Goal: Information Seeking & Learning: Learn about a topic

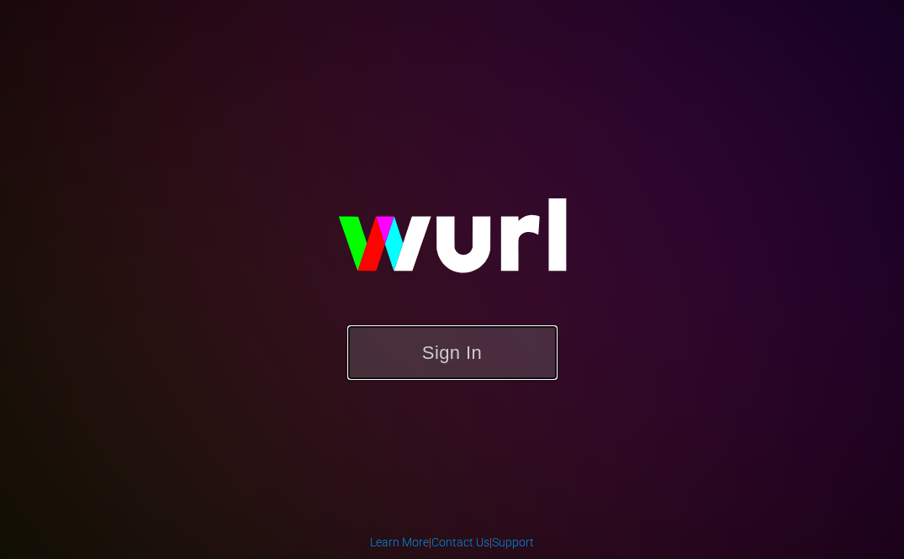
click at [412, 345] on button "Sign In" at bounding box center [452, 353] width 210 height 55
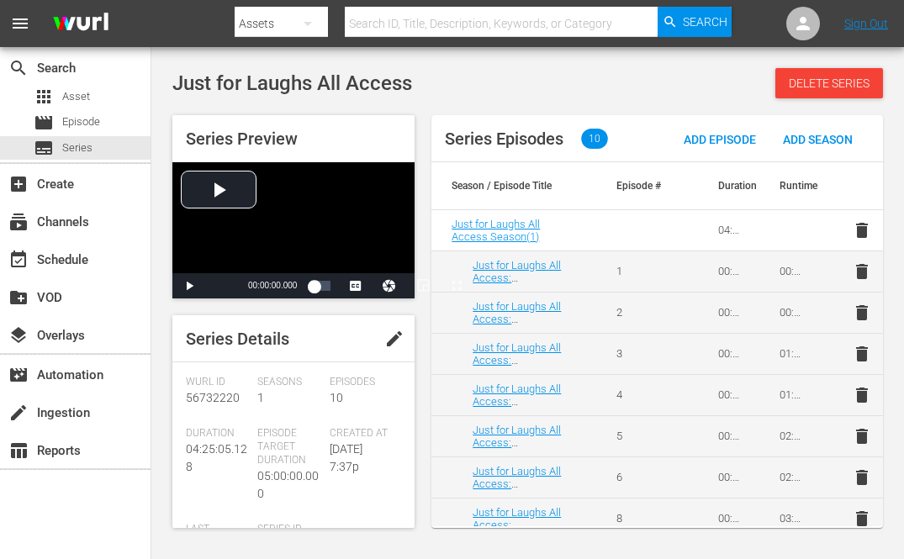
click at [404, 28] on input "text" at bounding box center [501, 23] width 313 height 40
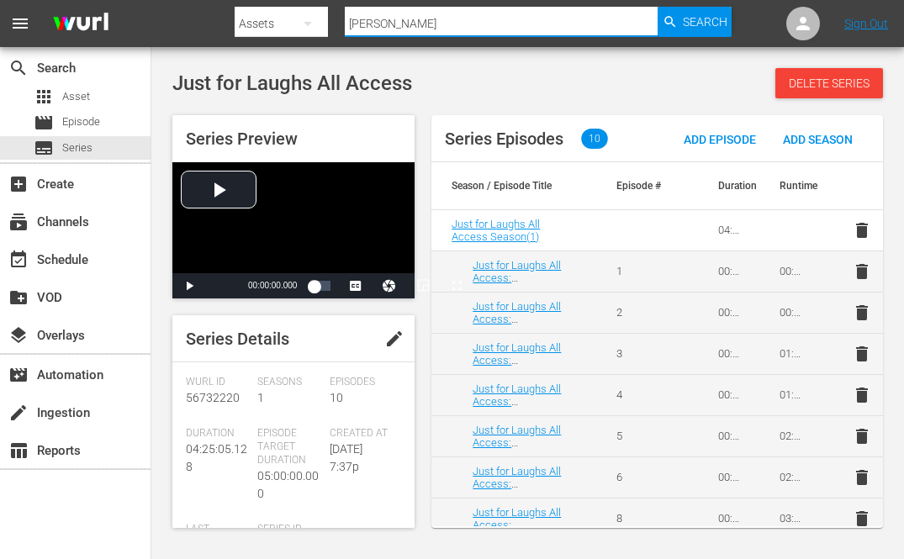
type input "domino"
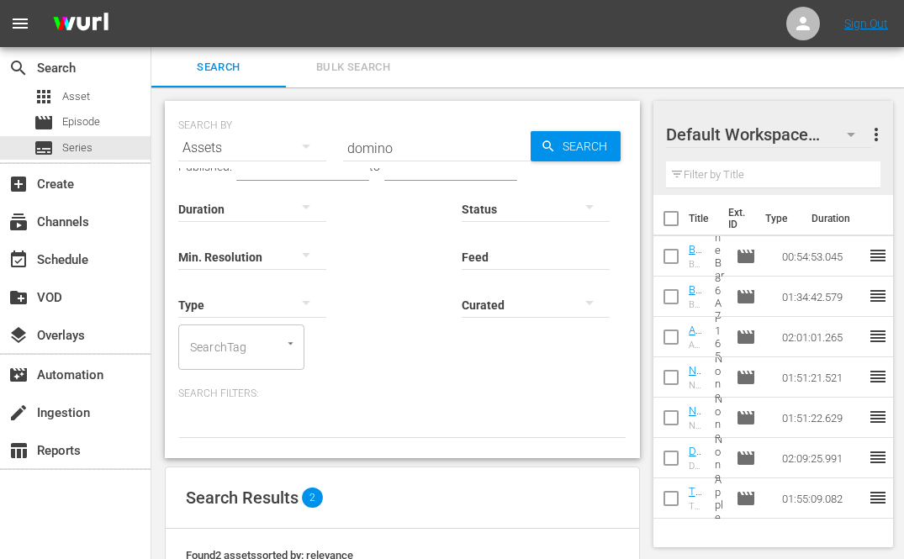
scroll to position [185, 0]
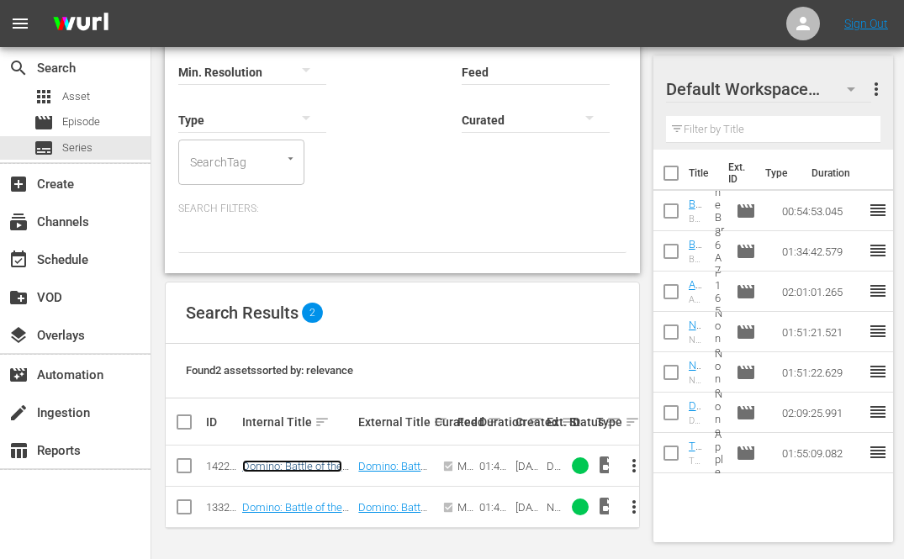
click at [299, 466] on link "Domino: Battle of the Bones" at bounding box center [292, 472] width 100 height 25
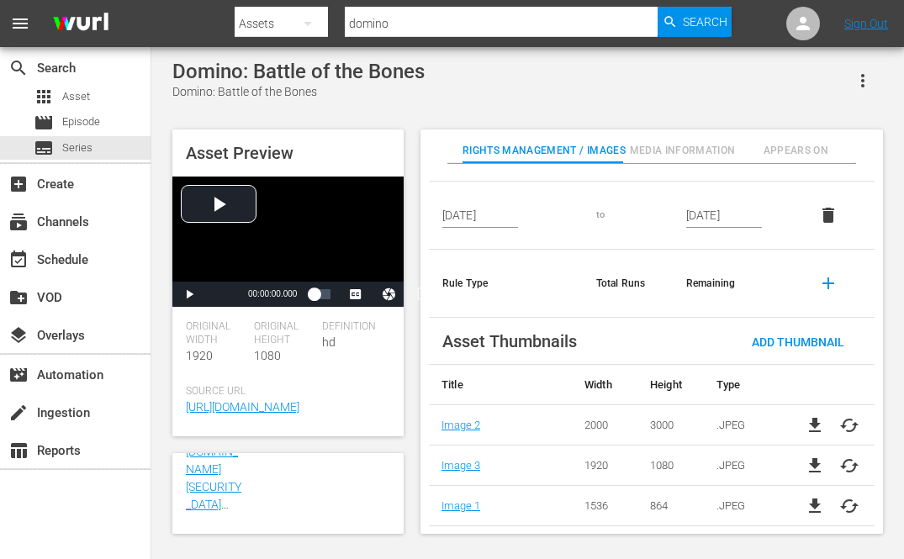
scroll to position [839, 0]
click at [681, 142] on span "Media Information" at bounding box center [683, 151] width 114 height 18
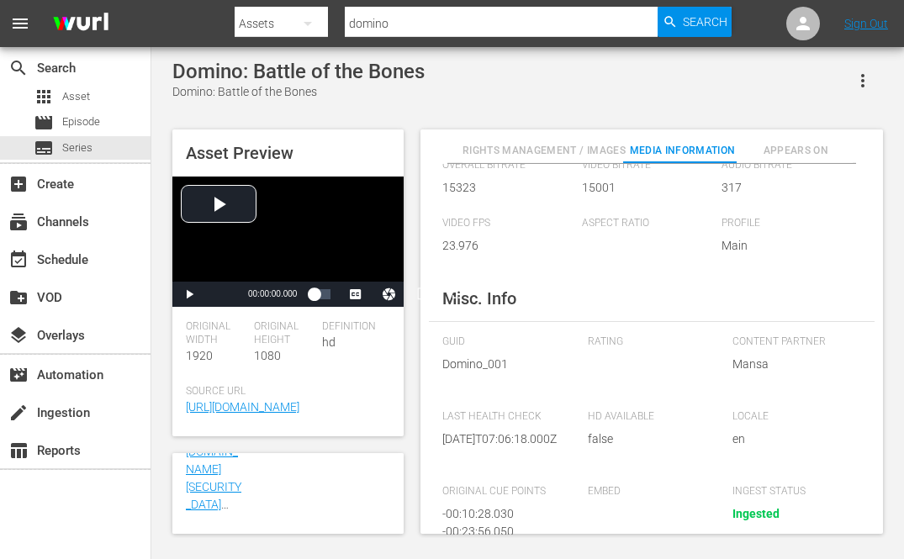
scroll to position [143, 0]
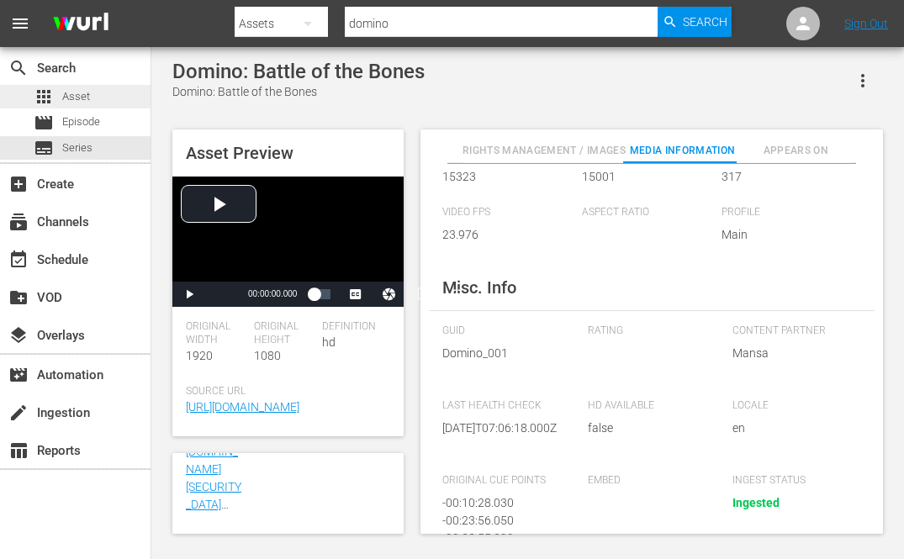
click at [89, 101] on span "Asset" at bounding box center [76, 96] width 28 height 17
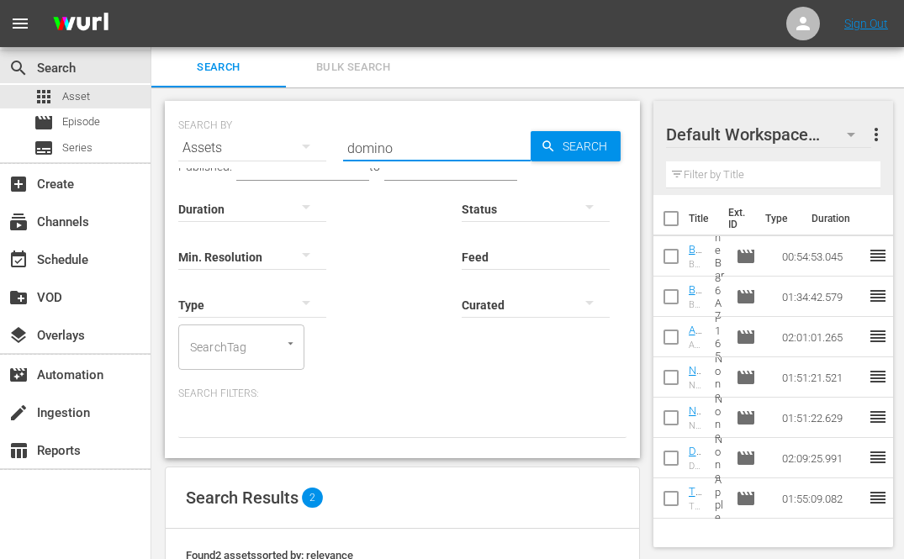
click at [405, 150] on input "domino" at bounding box center [437, 148] width 188 height 40
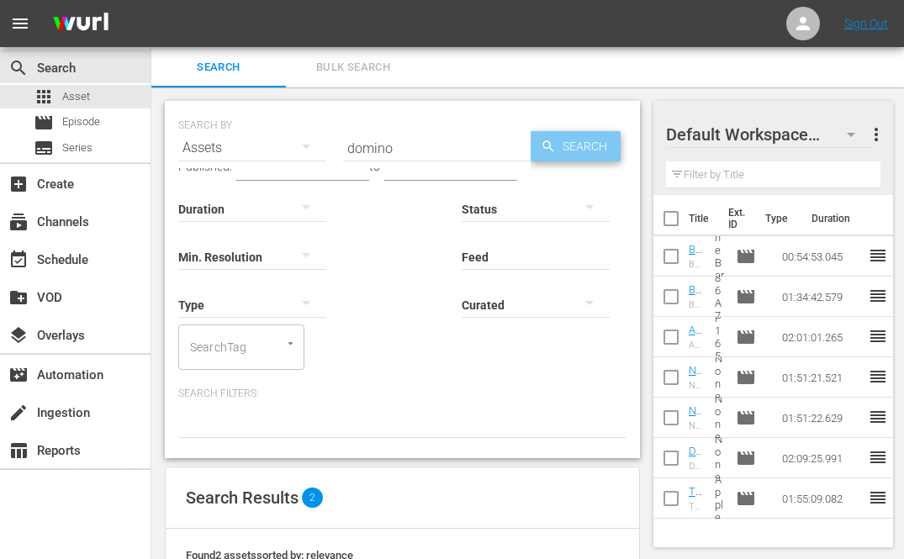
click at [579, 154] on span "Search" at bounding box center [588, 146] width 65 height 30
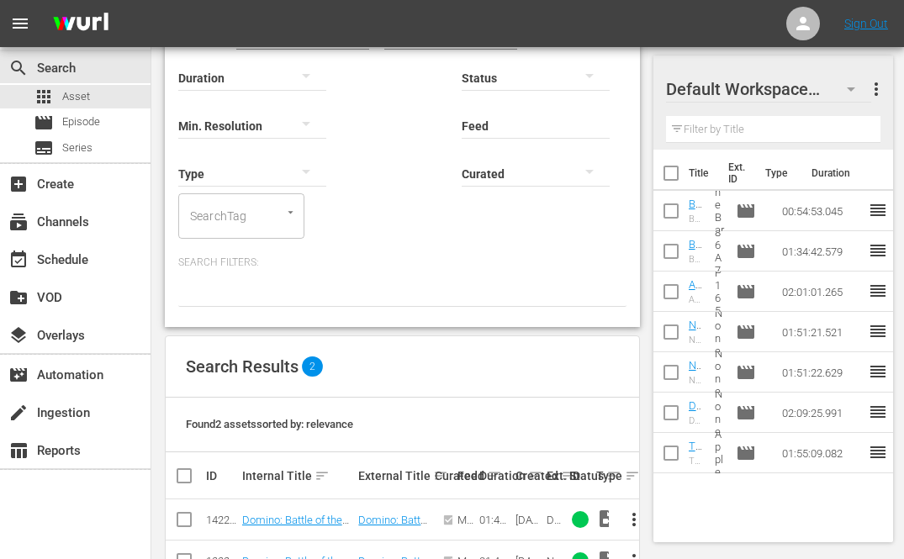
scroll to position [185, 0]
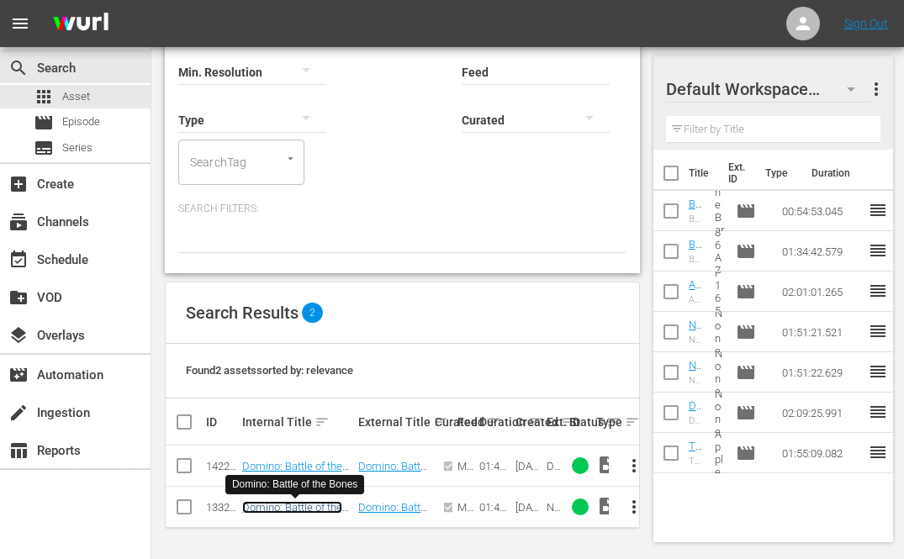
click at [273, 506] on link "Domino: Battle of the Bones" at bounding box center [292, 513] width 100 height 25
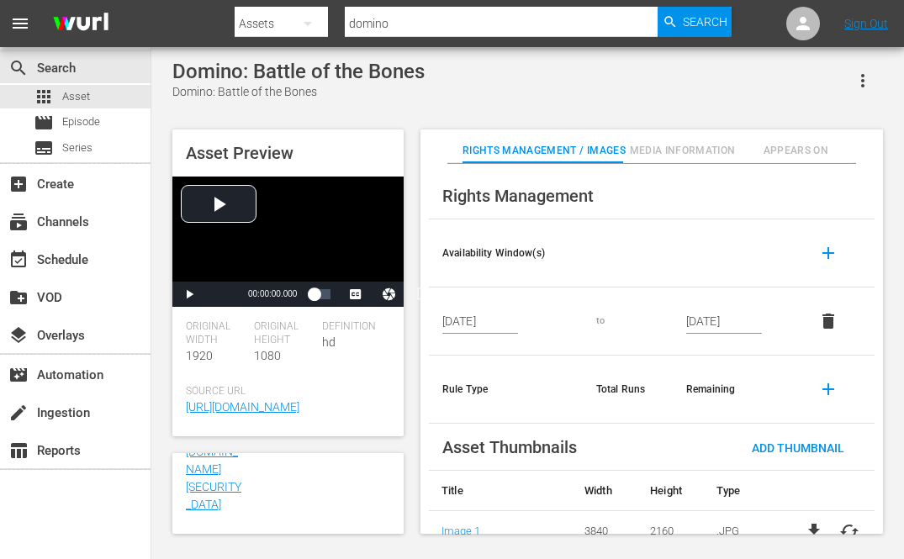
click at [670, 140] on button "Media Information" at bounding box center [683, 147] width 114 height 34
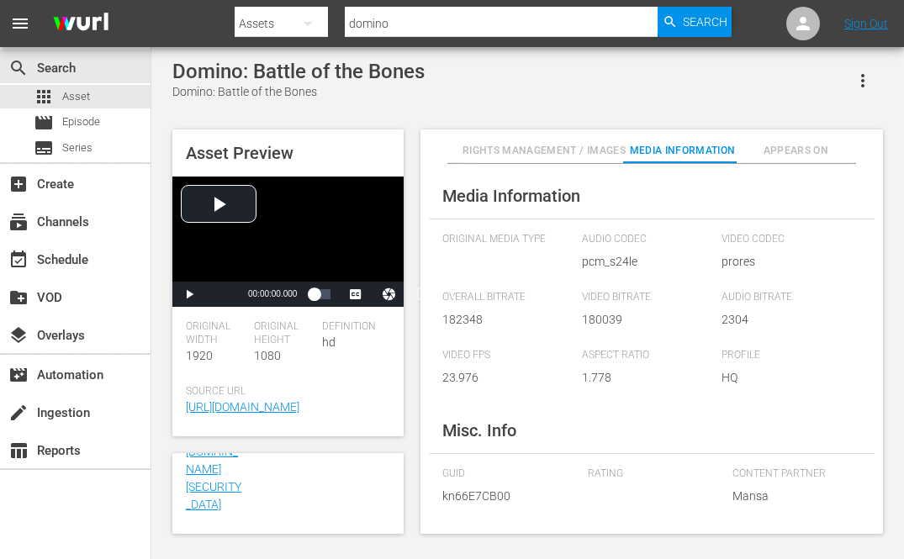
click at [780, 154] on span "Appears On" at bounding box center [796, 151] width 114 height 18
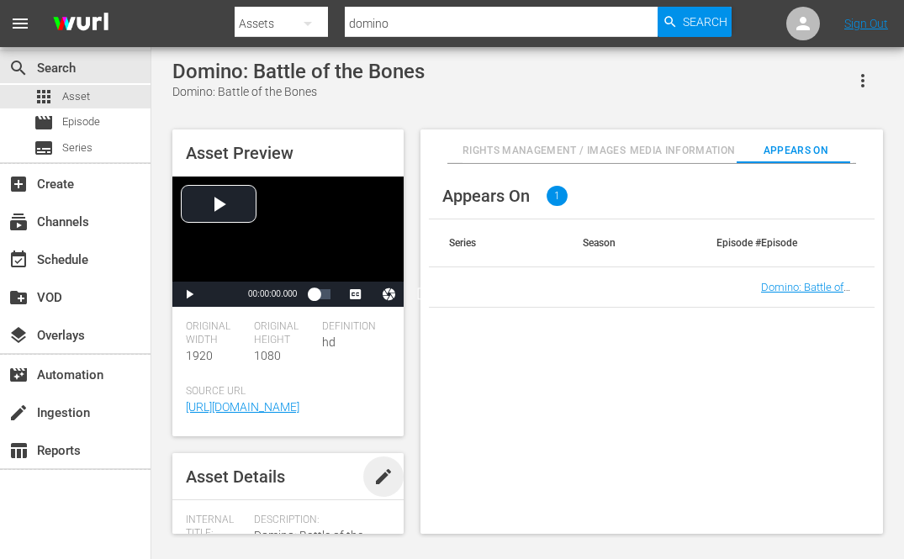
click at [374, 479] on span "edit" at bounding box center [383, 477] width 20 height 20
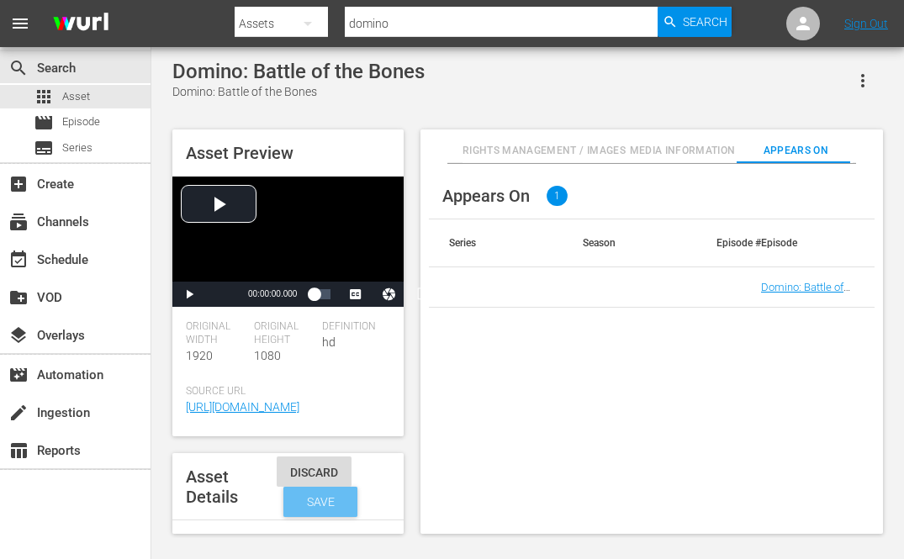
click at [326, 504] on span "Save" at bounding box center [321, 501] width 55 height 13
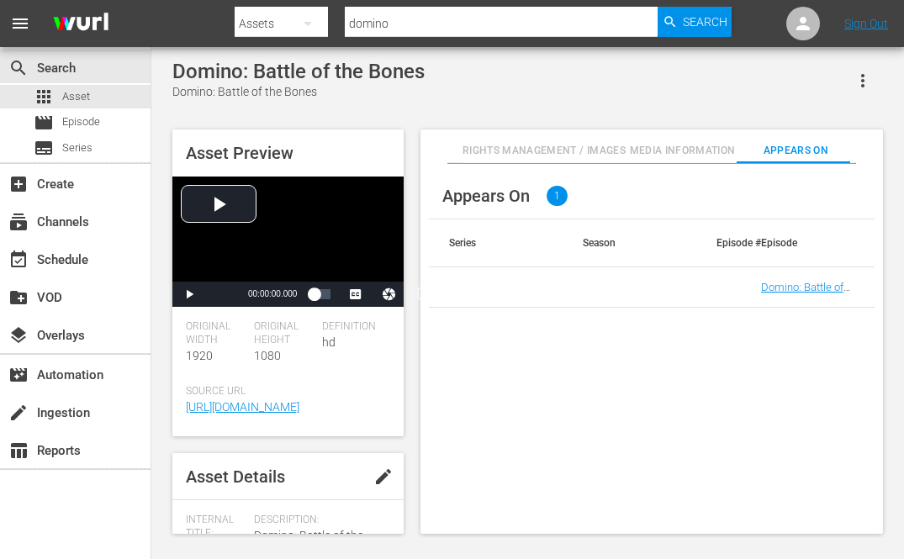
click at [523, 150] on span "Rights Management / Images" at bounding box center [544, 151] width 163 height 18
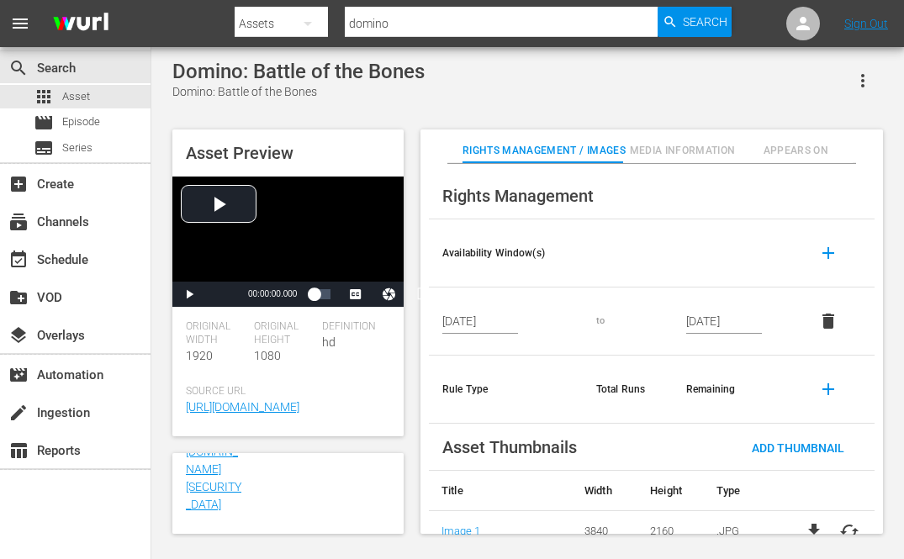
scroll to position [856, 0]
click at [862, 75] on icon "button" at bounding box center [862, 80] width 3 height 13
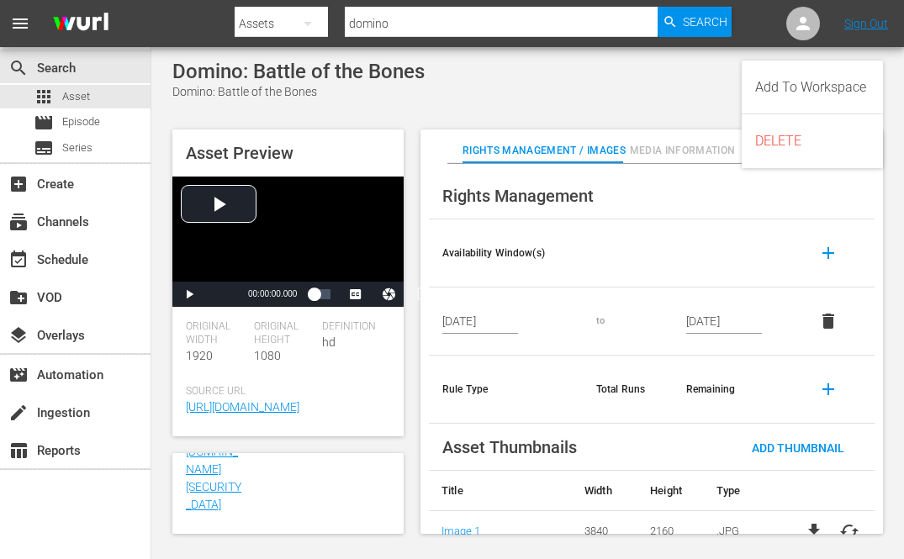
click at [608, 100] on div "Domino: Battle of the Bones Domino: Battle of the Bones" at bounding box center [527, 80] width 711 height 41
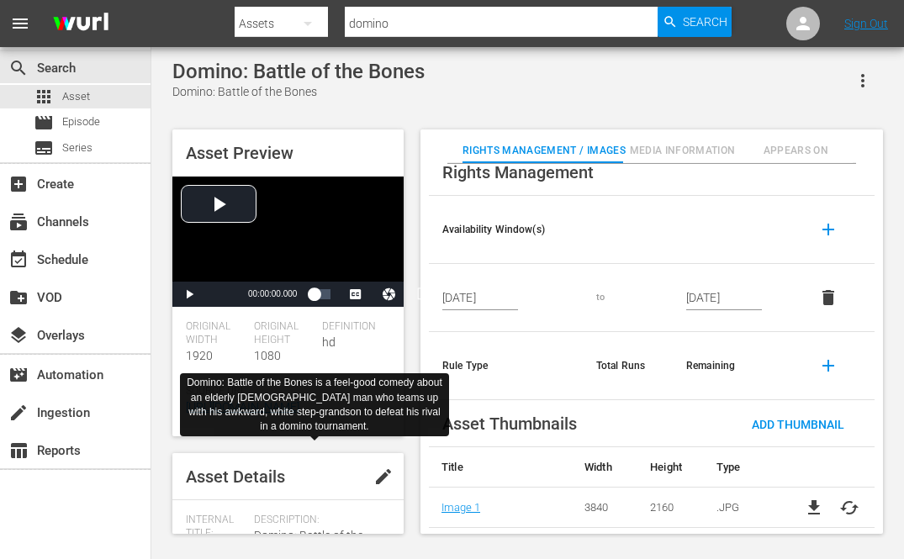
scroll to position [1, 0]
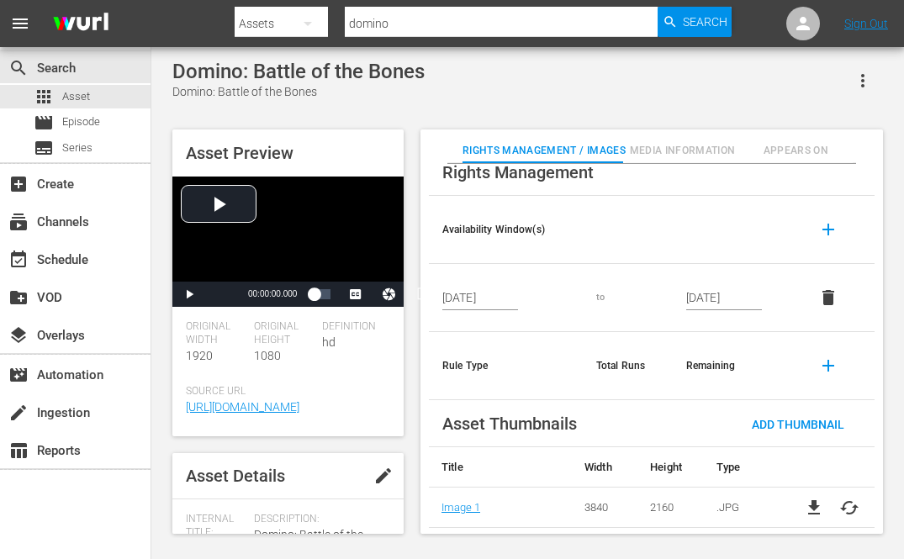
click at [376, 479] on span "edit" at bounding box center [383, 476] width 20 height 20
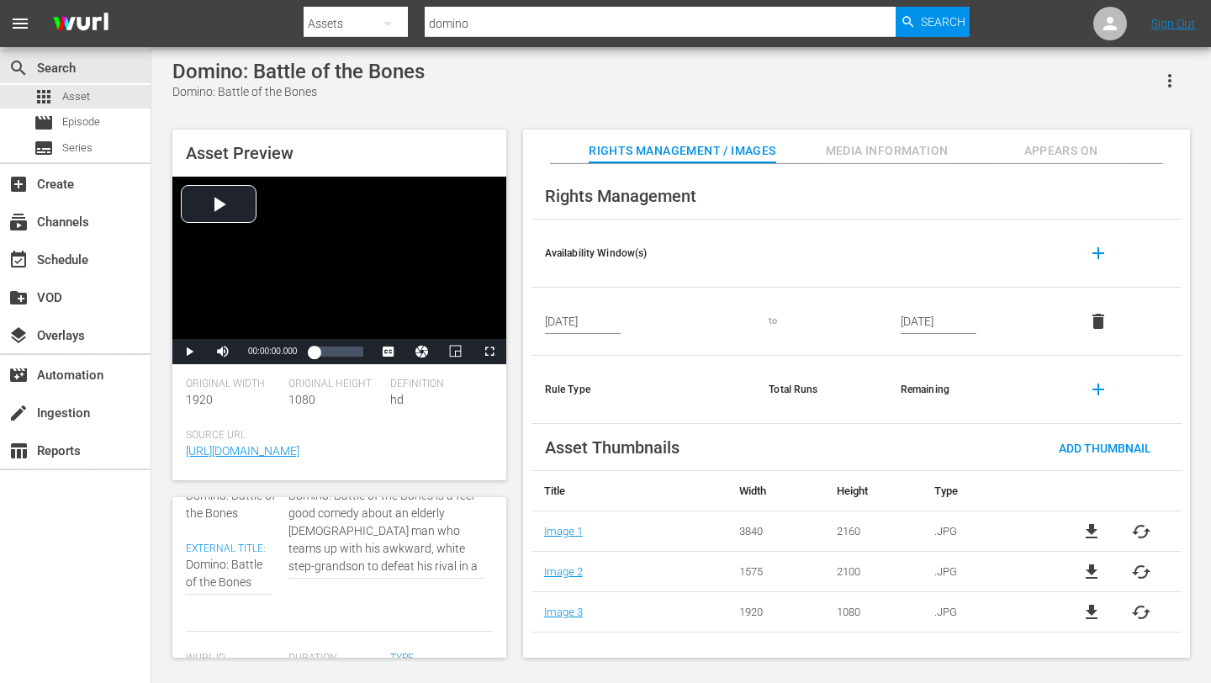
scroll to position [0, 0]
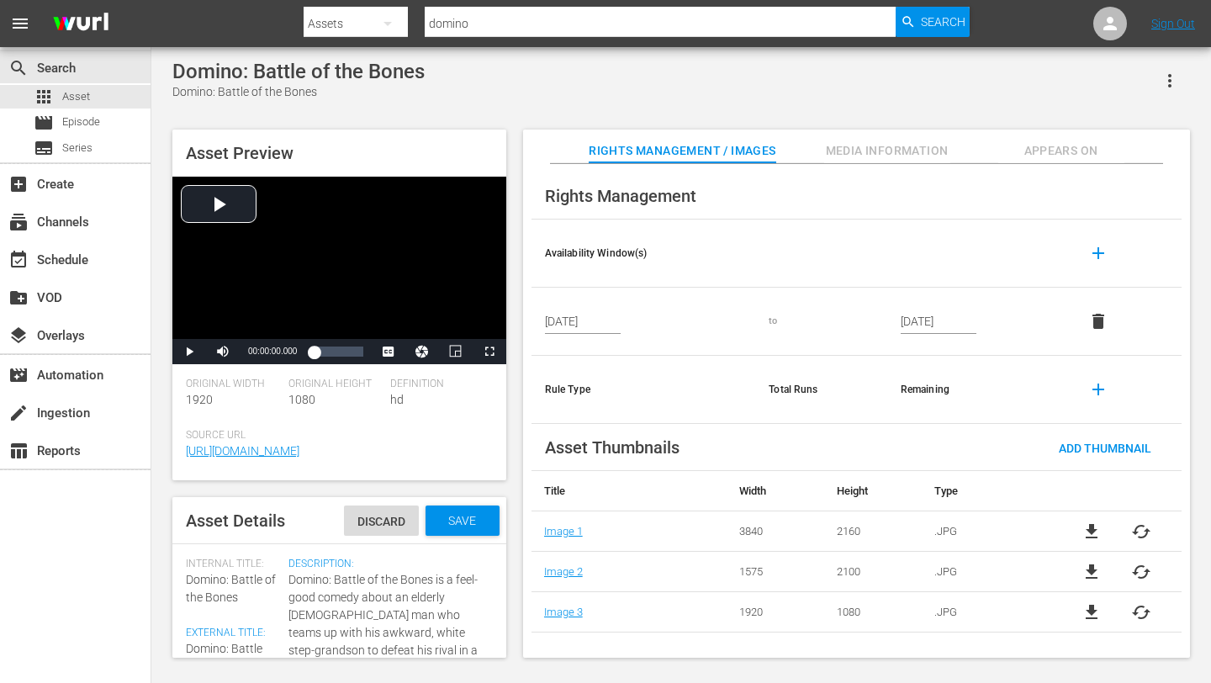
click at [866, 153] on span "Media Information" at bounding box center [887, 150] width 126 height 21
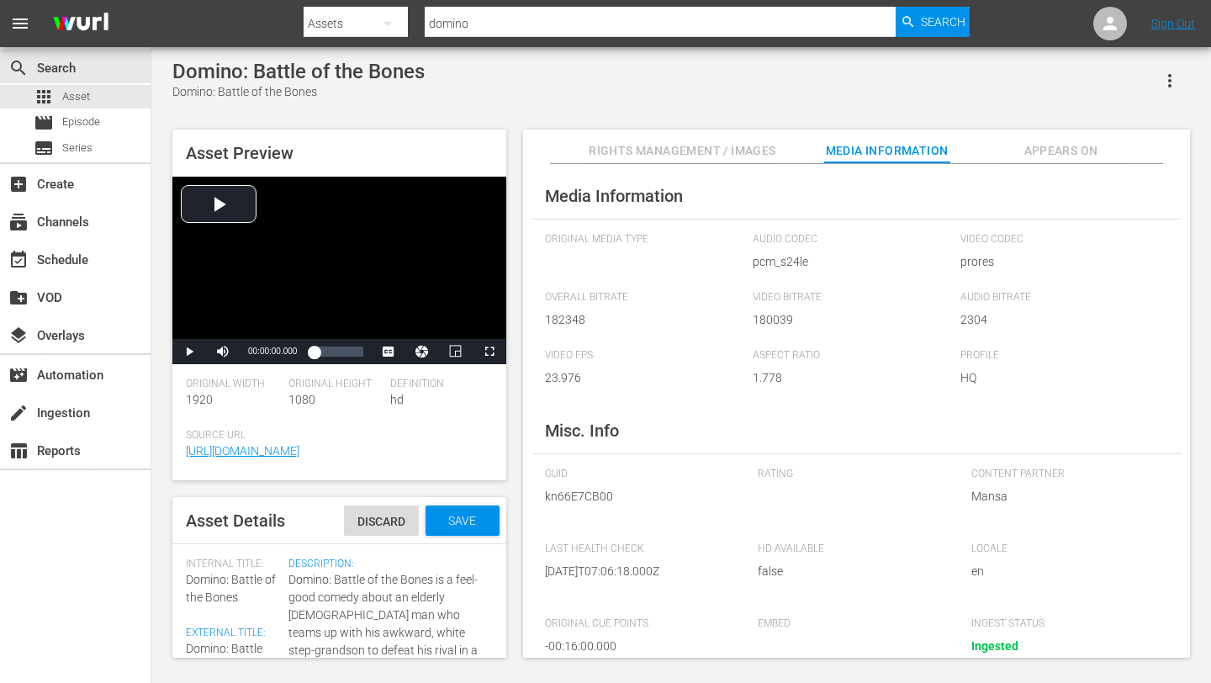
click at [903, 154] on span "Appears On" at bounding box center [1061, 150] width 126 height 21
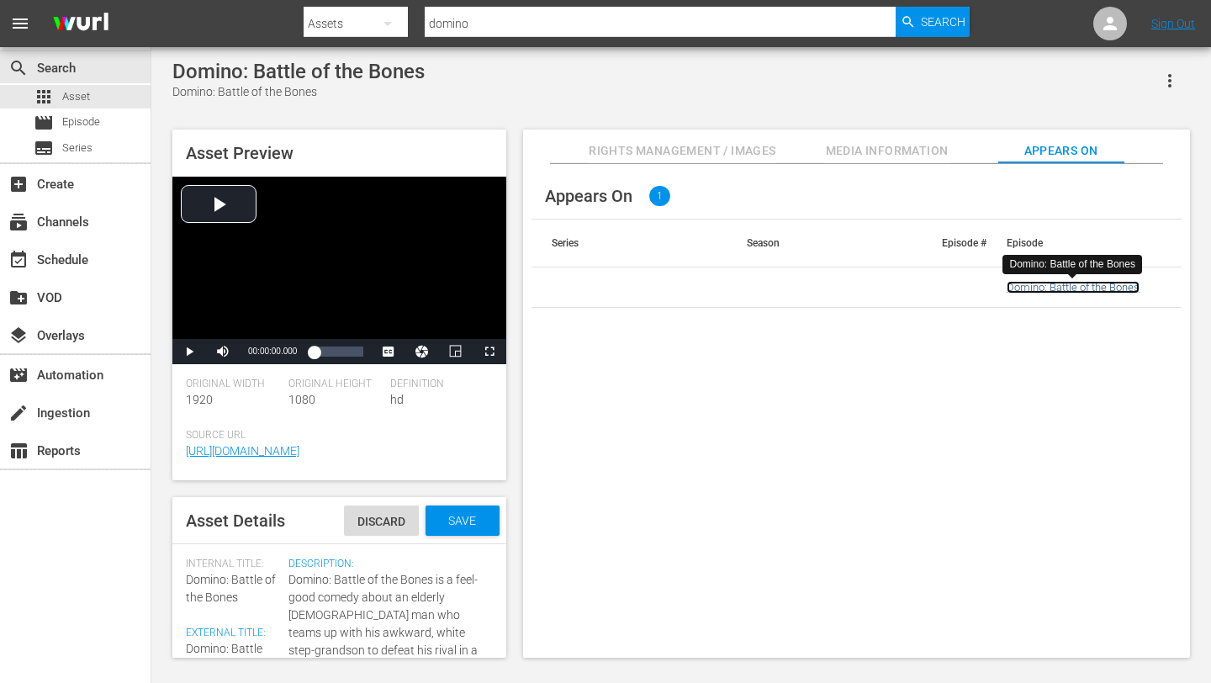
click at [903, 284] on link "Domino: Battle of the Bones" at bounding box center [1073, 287] width 133 height 13
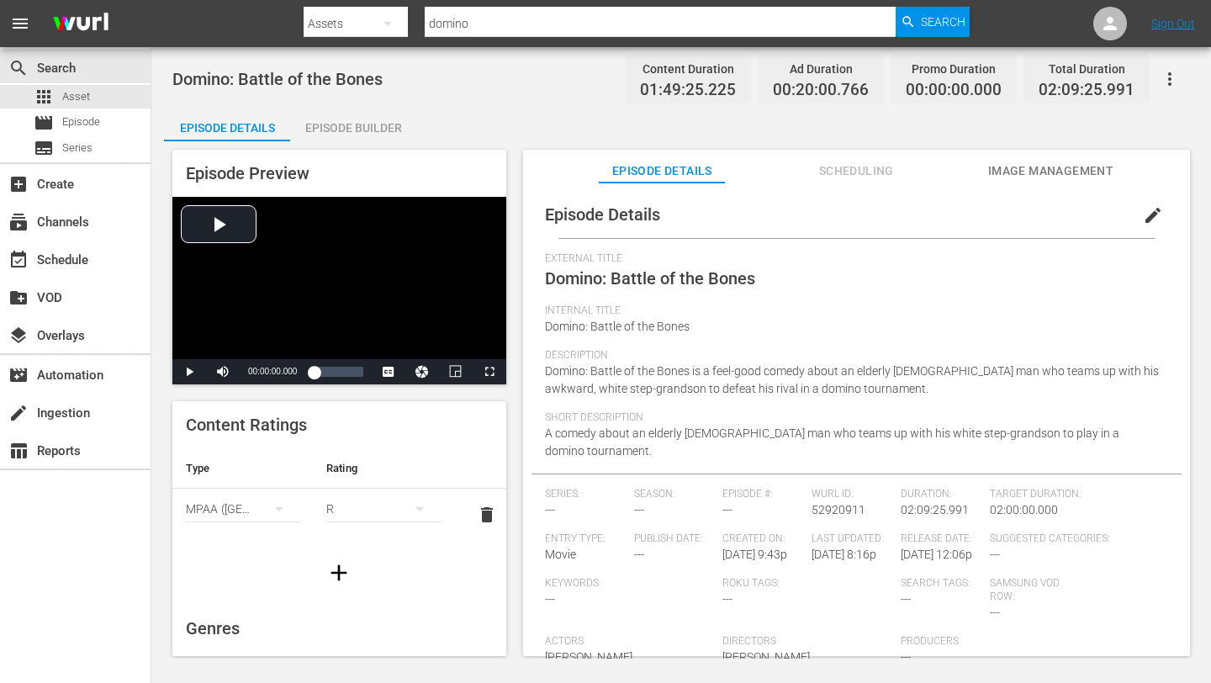
click at [345, 510] on div "R" at bounding box center [383, 508] width 114 height 47
click at [257, 506] on div "G PG PG13 R NC17" at bounding box center [605, 341] width 1211 height 683
click at [248, 506] on div "MPAA ([GEOGRAPHIC_DATA] (the))" at bounding box center [243, 508] width 114 height 47
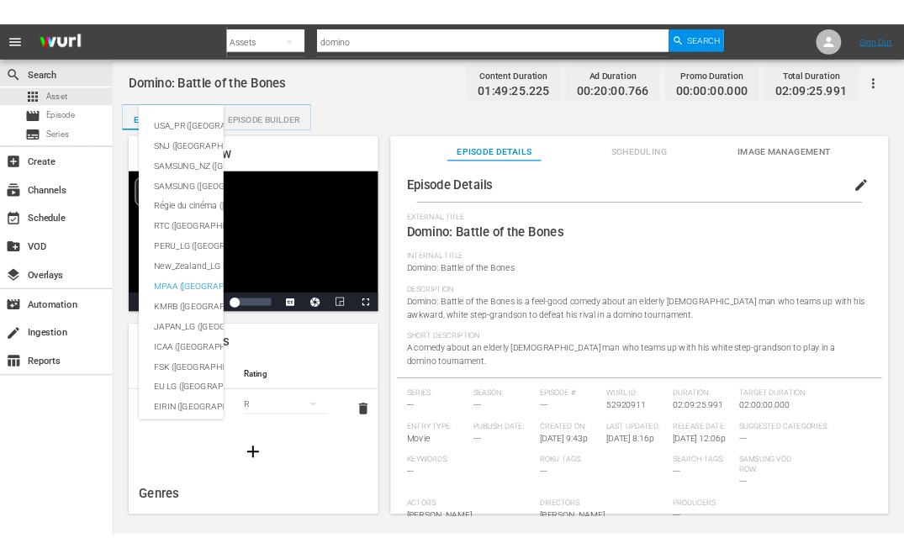
scroll to position [202, 0]
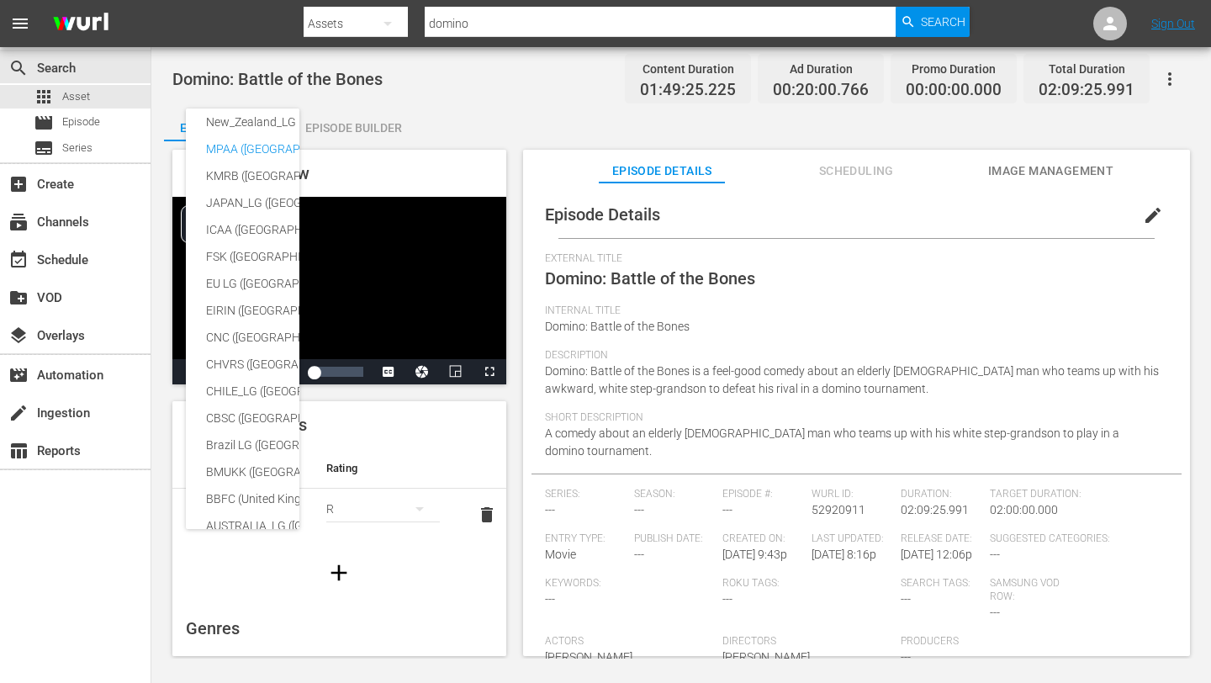
click at [401, 477] on div "USA_PR ([GEOGRAPHIC_DATA] ([GEOGRAPHIC_DATA])) SNJ ([GEOGRAPHIC_DATA]) SAMSUNG_…" at bounding box center [605, 341] width 1211 height 683
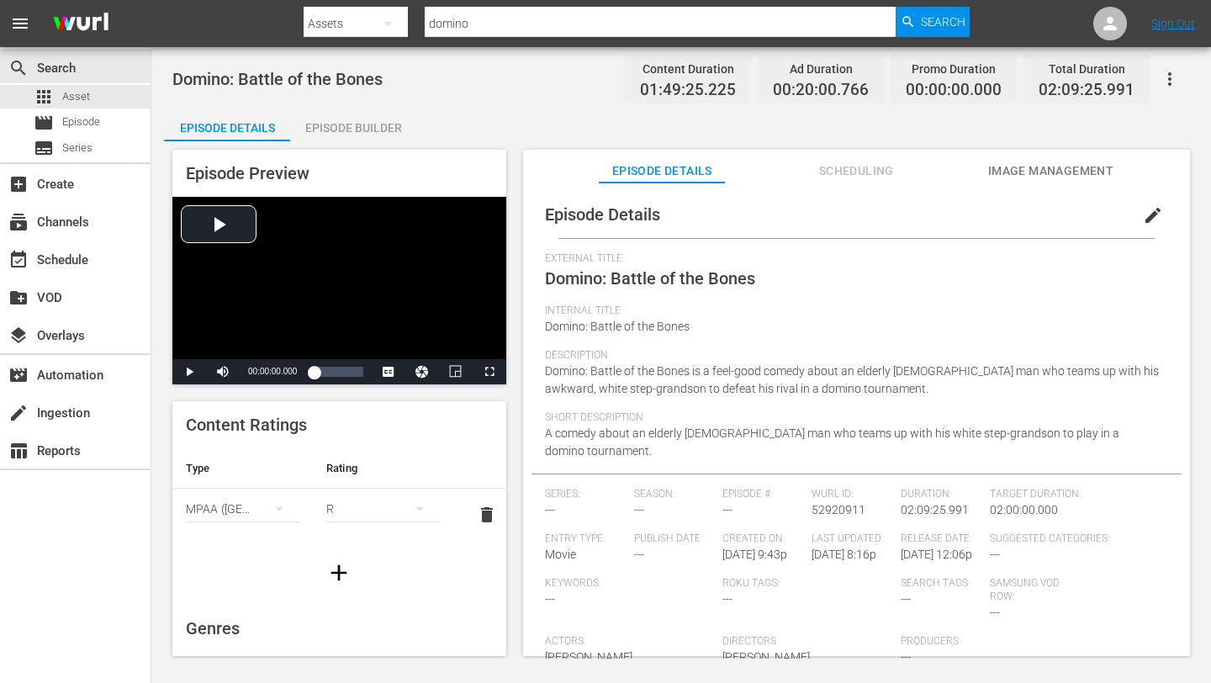
click at [411, 506] on icon "simple table" at bounding box center [420, 509] width 20 height 20
click at [301, 476] on div "G PG PG13 R NC17" at bounding box center [605, 341] width 1211 height 683
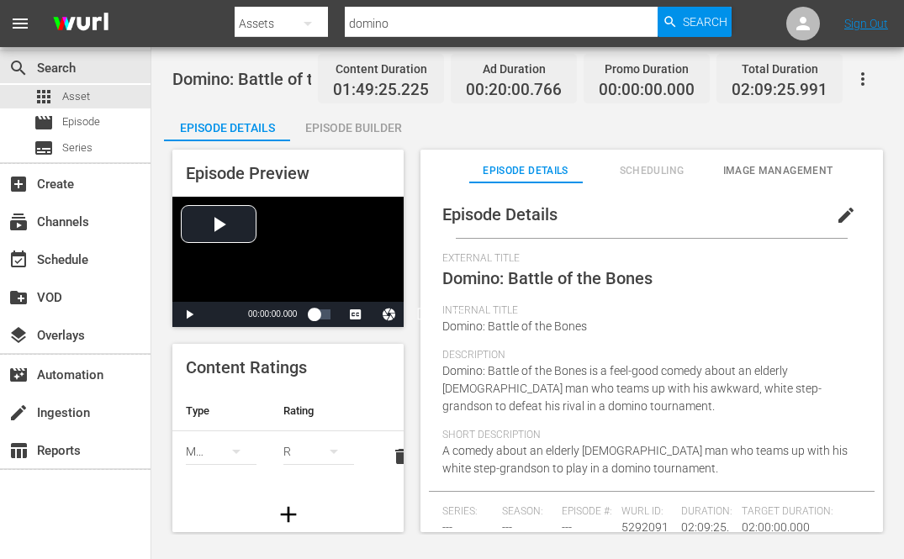
click at [333, 448] on icon "simple table" at bounding box center [334, 452] width 20 height 20
click at [237, 458] on div "G PG PG13 R NC17" at bounding box center [452, 279] width 904 height 559
click at [227, 455] on icon "simple table" at bounding box center [236, 452] width 20 height 20
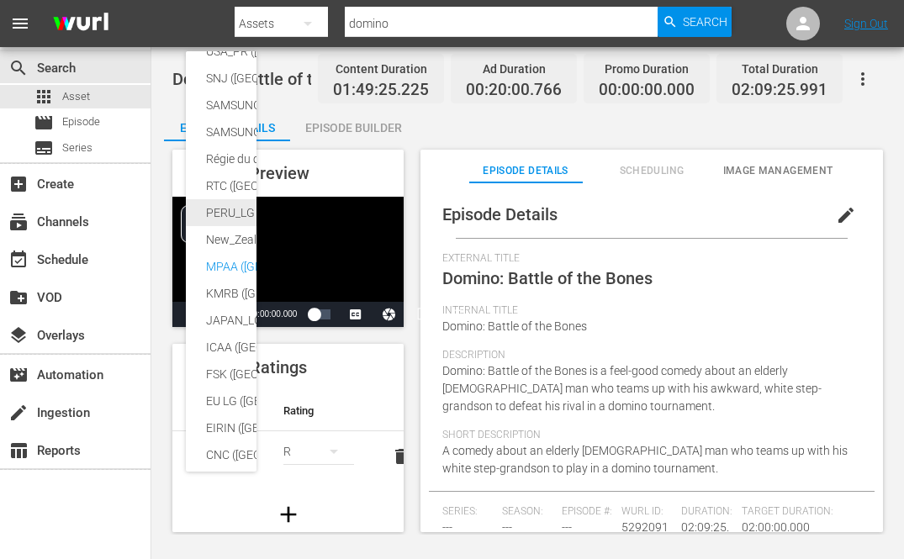
scroll to position [28, 0]
click at [219, 266] on div "MPAA ([GEOGRAPHIC_DATA] (the))" at bounding box center [412, 265] width 413 height 27
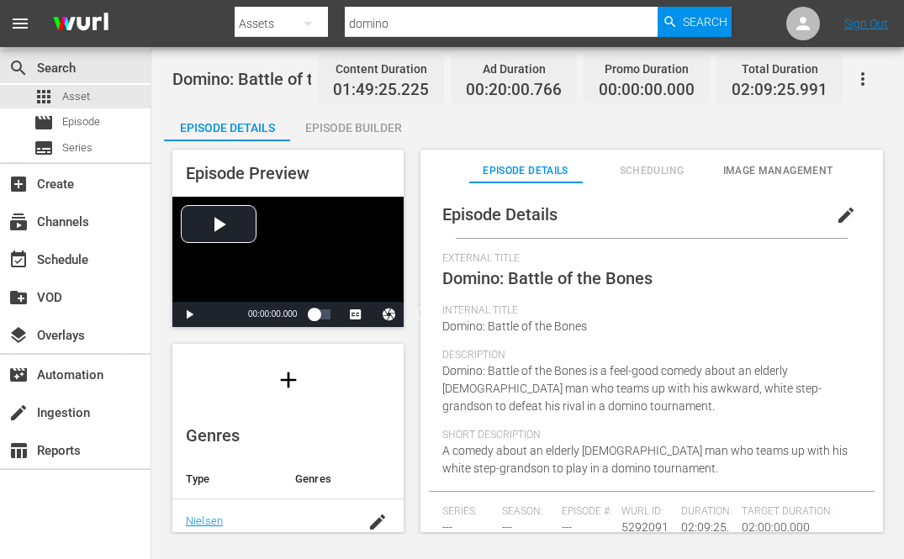
scroll to position [0, 0]
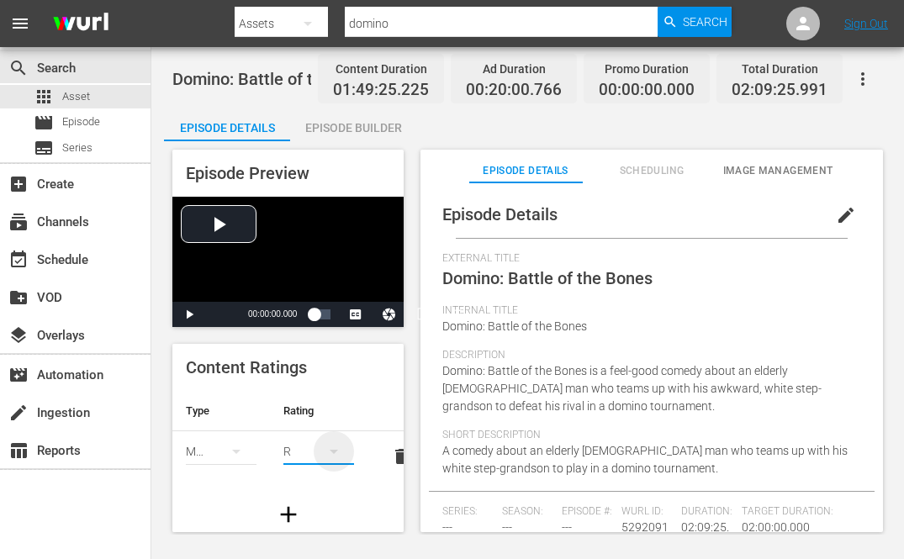
click at [342, 448] on icon "simple table" at bounding box center [334, 452] width 20 height 20
click at [240, 450] on div "G PG PG13 R NC17" at bounding box center [452, 279] width 904 height 559
click at [234, 450] on div "G PG PG13 R NC17" at bounding box center [452, 279] width 904 height 559
click at [216, 450] on button "simple table" at bounding box center [236, 452] width 40 height 40
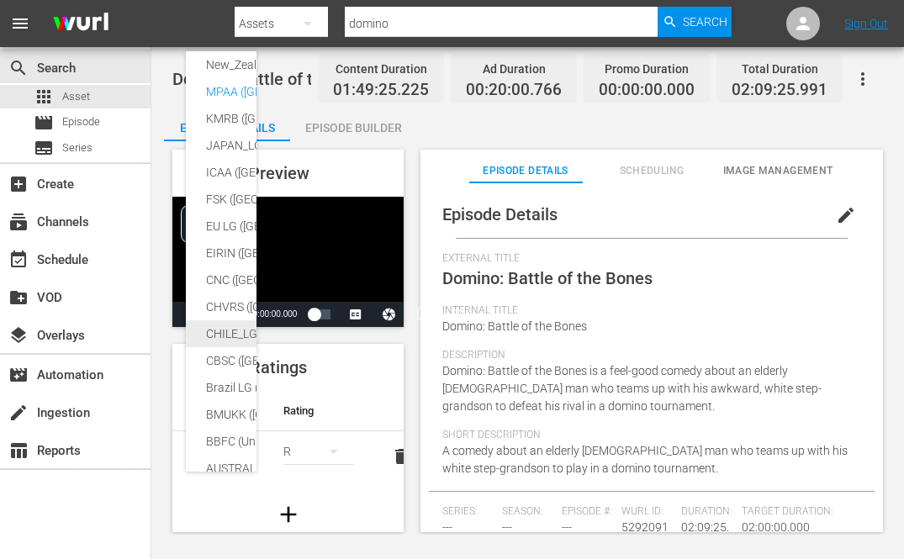
scroll to position [306, 0]
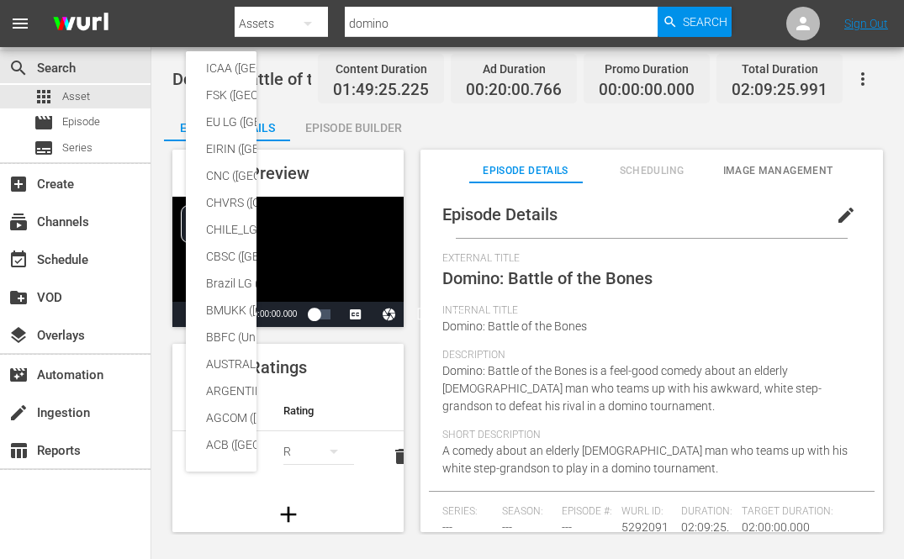
click at [317, 400] on div "USA_PR ([GEOGRAPHIC_DATA] ([GEOGRAPHIC_DATA])) SNJ ([GEOGRAPHIC_DATA]) SAMSUNG_…" at bounding box center [452, 279] width 904 height 559
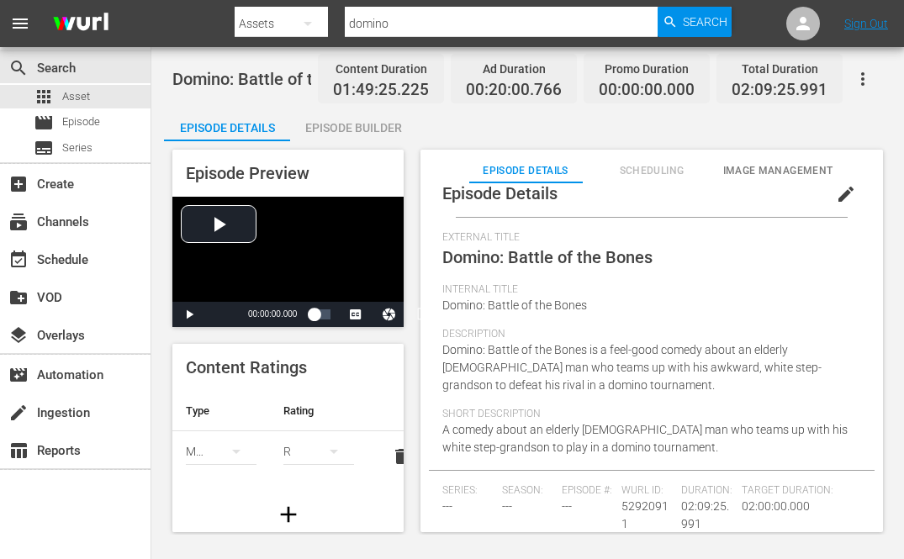
scroll to position [22, 0]
click at [336, 434] on button "simple table" at bounding box center [334, 452] width 40 height 40
click at [324, 389] on div "PG13" at bounding box center [319, 391] width 30 height 27
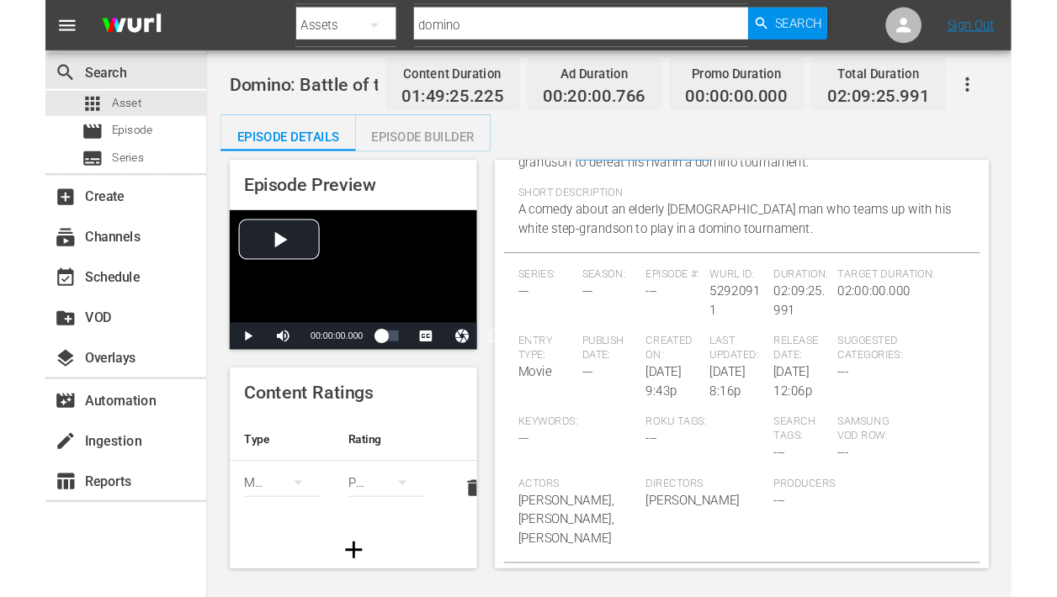
scroll to position [0, 0]
